Goal: Task Accomplishment & Management: Manage account settings

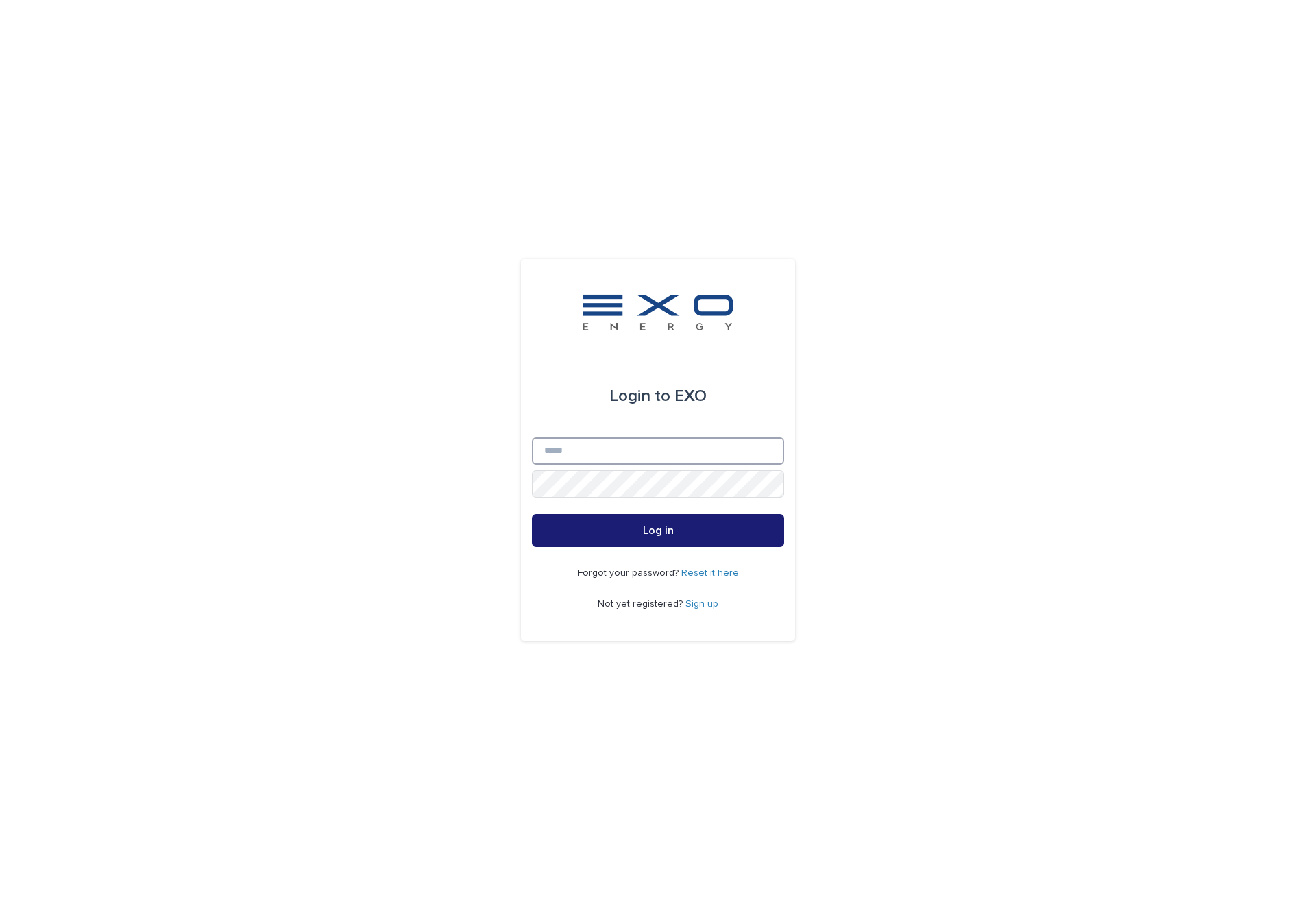
click at [595, 463] on input "Email" at bounding box center [657, 451] width 252 height 28
click at [467, 386] on div "Login to EXO Email Password Log in Forgot your password? Reset it here Not yet …" at bounding box center [658, 450] width 1316 height 900
click at [637, 468] on div "Email" at bounding box center [657, 453] width 252 height 33
click at [630, 459] on input "Email" at bounding box center [657, 451] width 252 height 28
type input "**********"
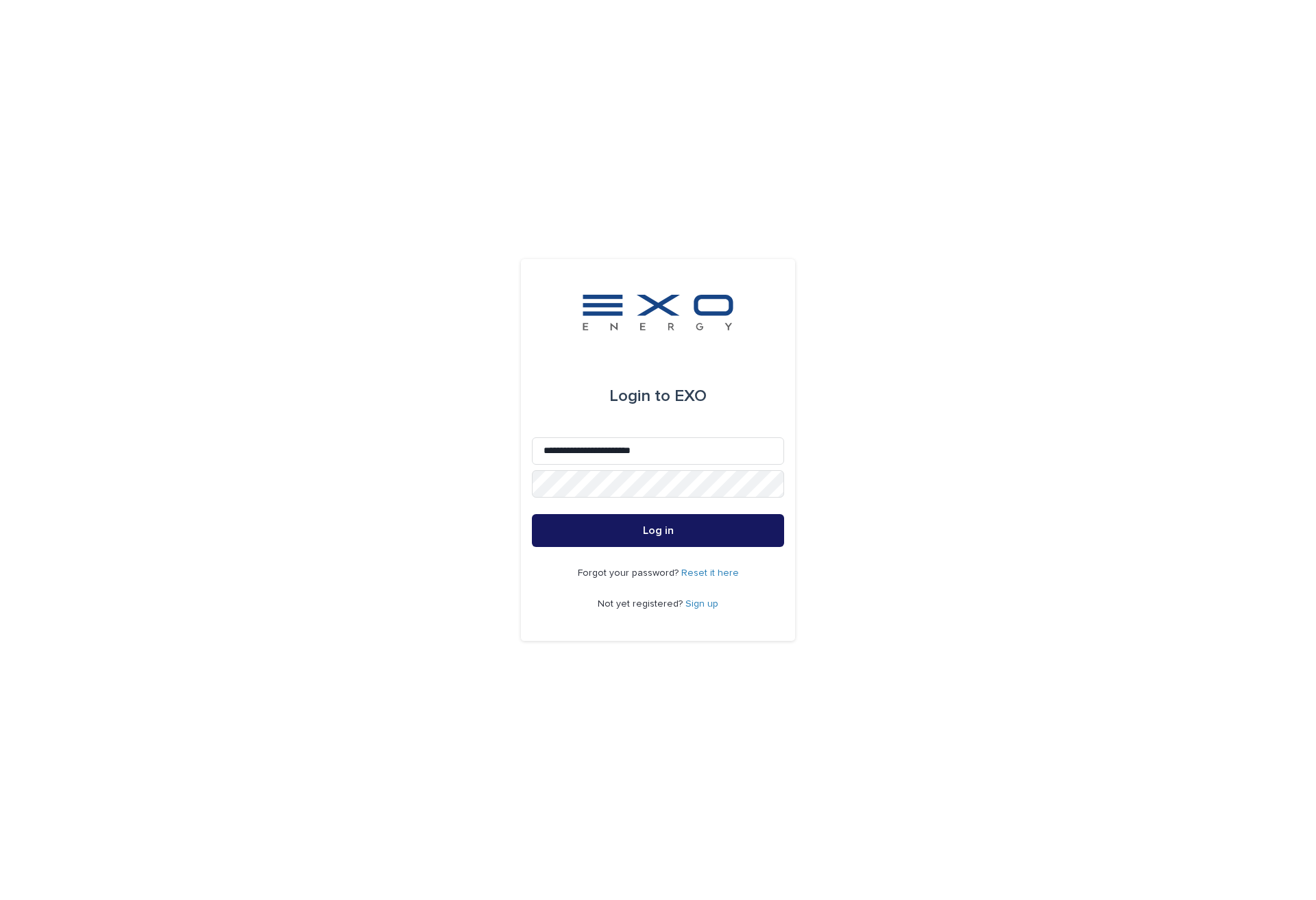
click at [642, 526] on button "Log in" at bounding box center [657, 530] width 252 height 33
